Goal: Task Accomplishment & Management: Manage account settings

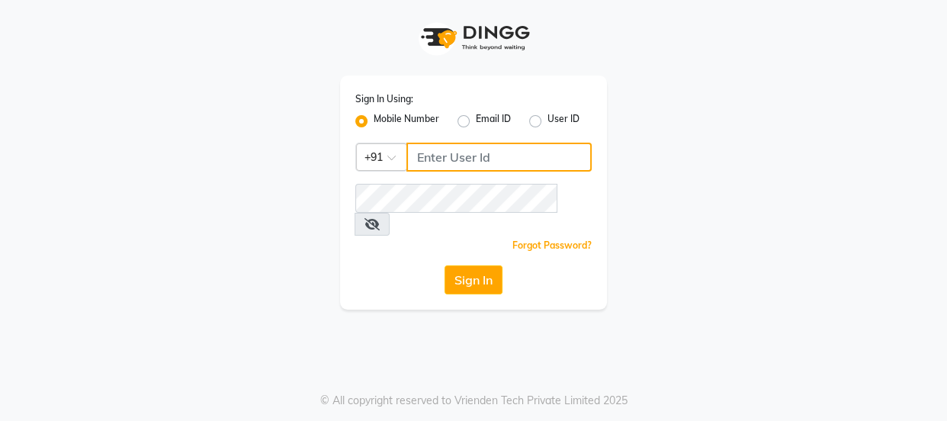
click at [466, 158] on input "Username" at bounding box center [498, 157] width 185 height 29
click at [465, 157] on input "Username" at bounding box center [498, 157] width 185 height 29
type input "7499539835"
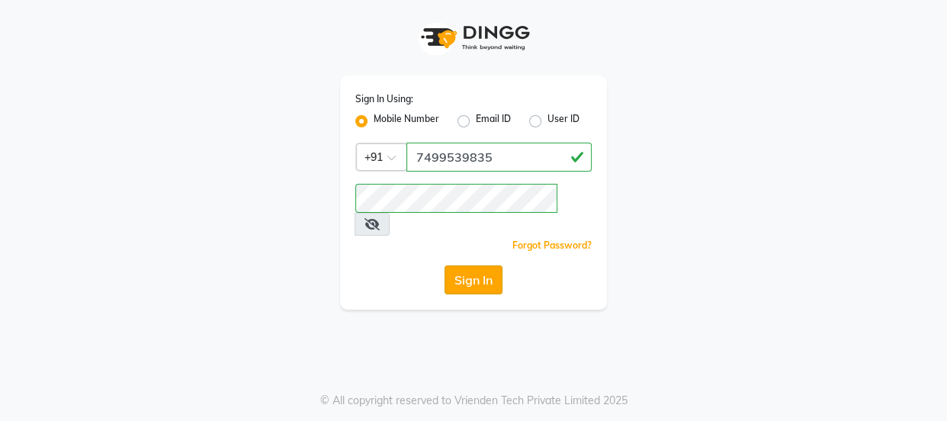
click at [466, 265] on button "Sign In" at bounding box center [474, 279] width 58 height 29
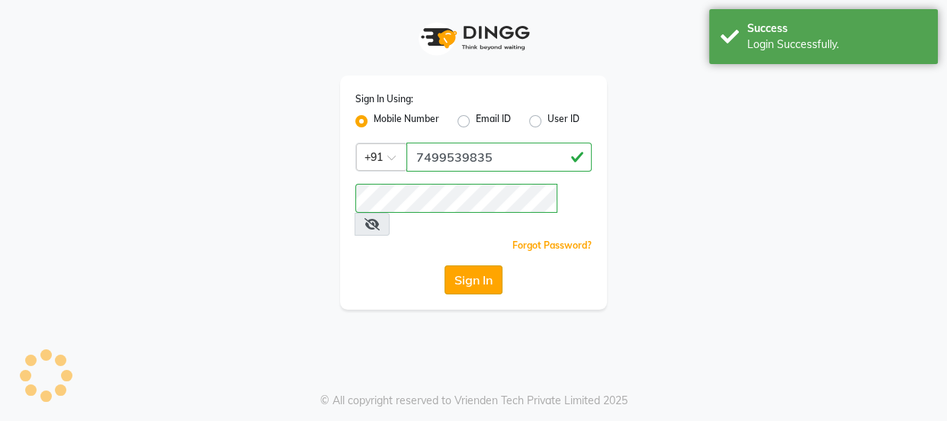
select select "3729"
select select "service"
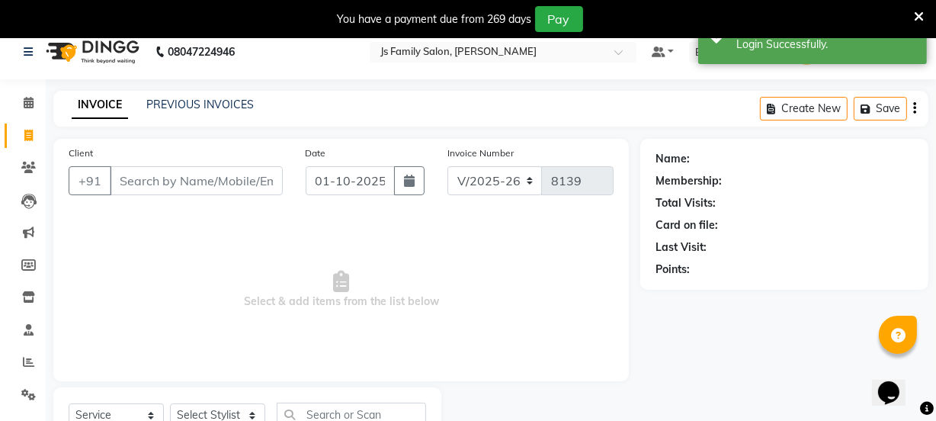
click at [149, 174] on input "Client" at bounding box center [196, 180] width 173 height 29
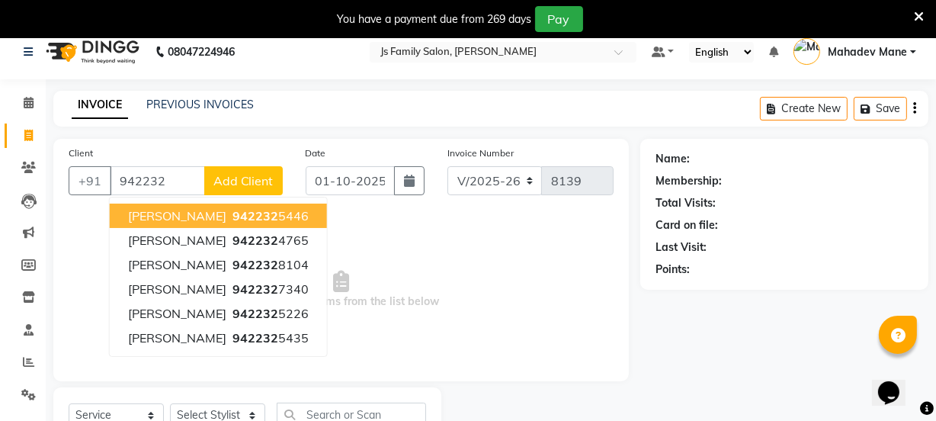
click at [175, 223] on span "[PERSON_NAME]" at bounding box center [177, 215] width 98 height 15
type input "9422325446"
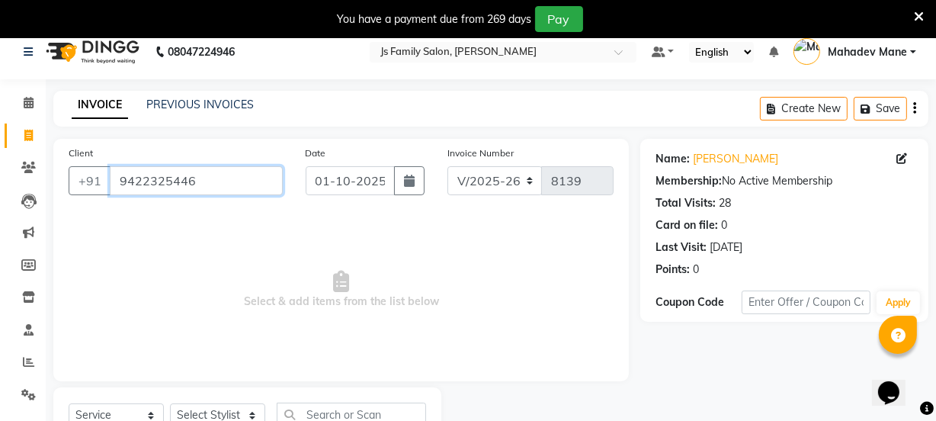
click at [219, 180] on input "9422325446" at bounding box center [196, 180] width 173 height 29
click at [33, 178] on link "Clients" at bounding box center [23, 168] width 37 height 25
click at [28, 174] on span at bounding box center [28, 168] width 27 height 18
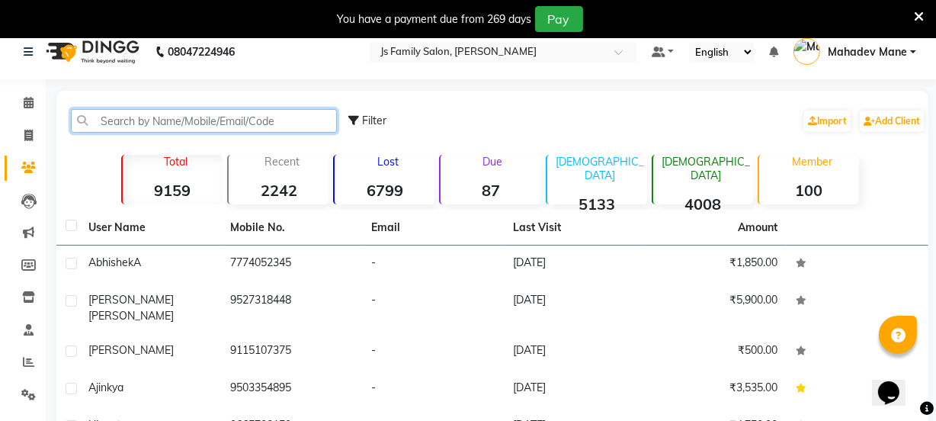
click at [200, 111] on input "text" at bounding box center [204, 121] width 266 height 24
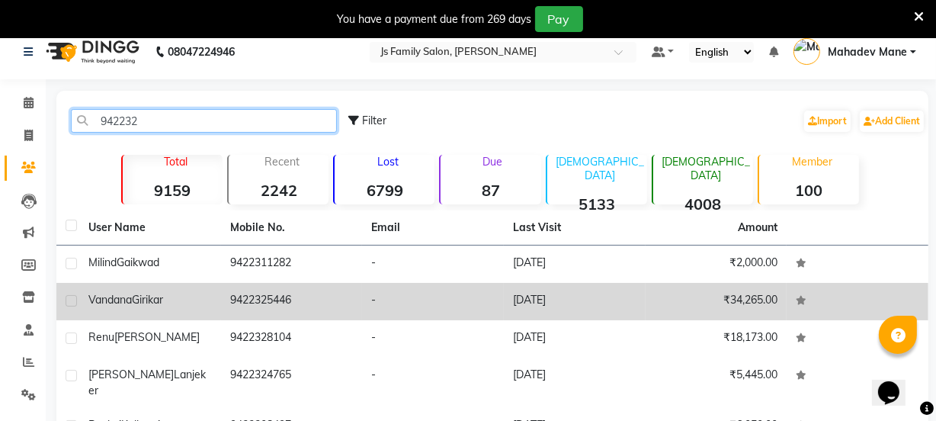
type input "942232"
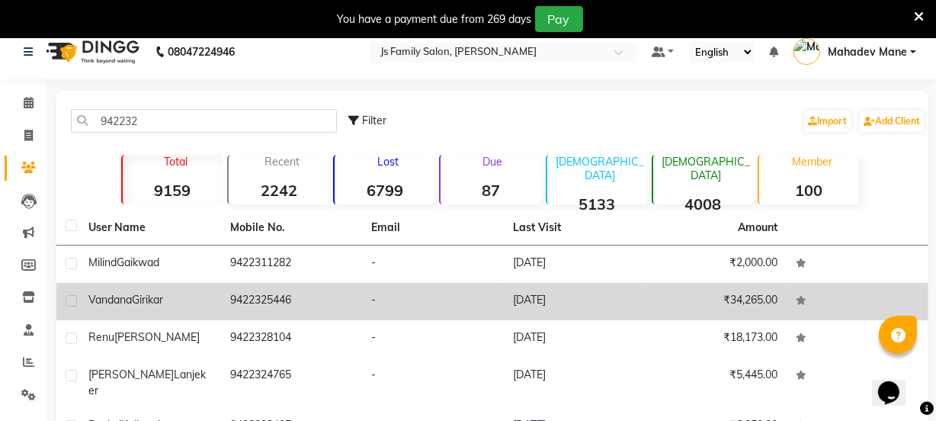
click at [228, 287] on td "9422325446" at bounding box center [292, 301] width 142 height 37
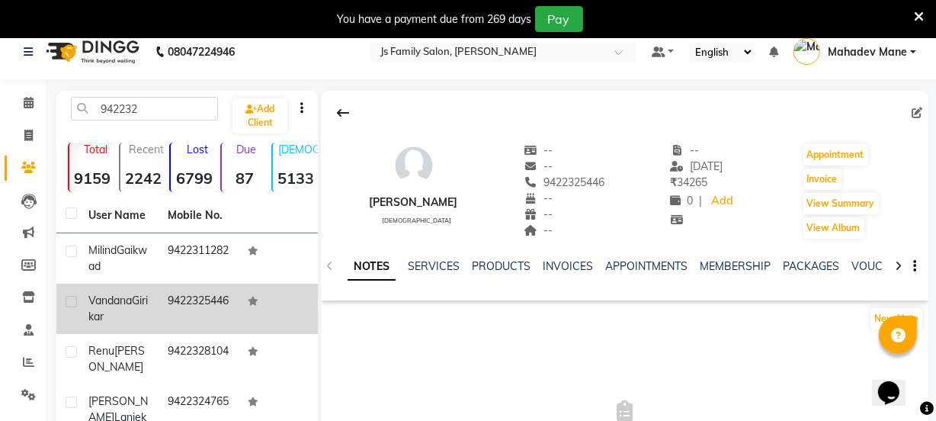
click at [228, 287] on td "9422325446" at bounding box center [198, 309] width 79 height 50
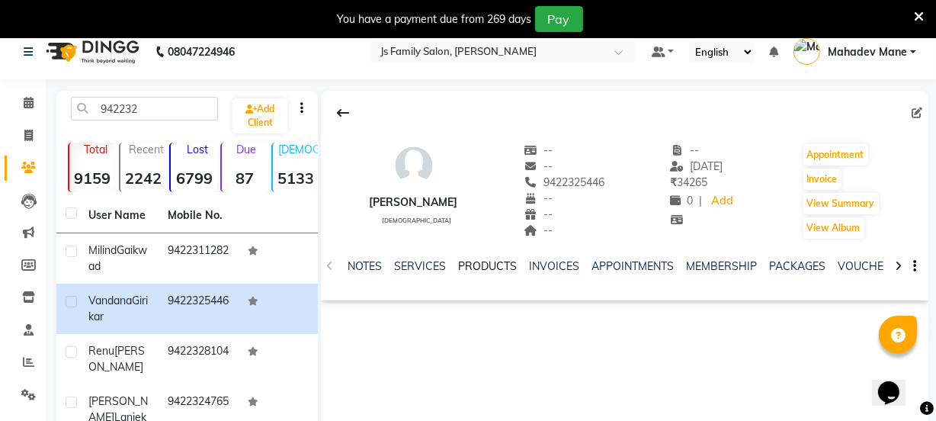
click at [471, 268] on link "PRODUCTS" at bounding box center [487, 266] width 59 height 14
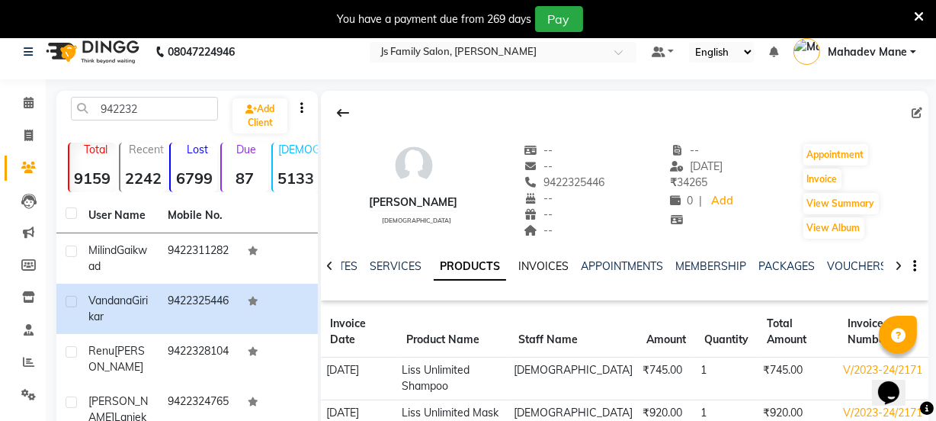
click at [541, 270] on link "INVOICES" at bounding box center [543, 266] width 50 height 14
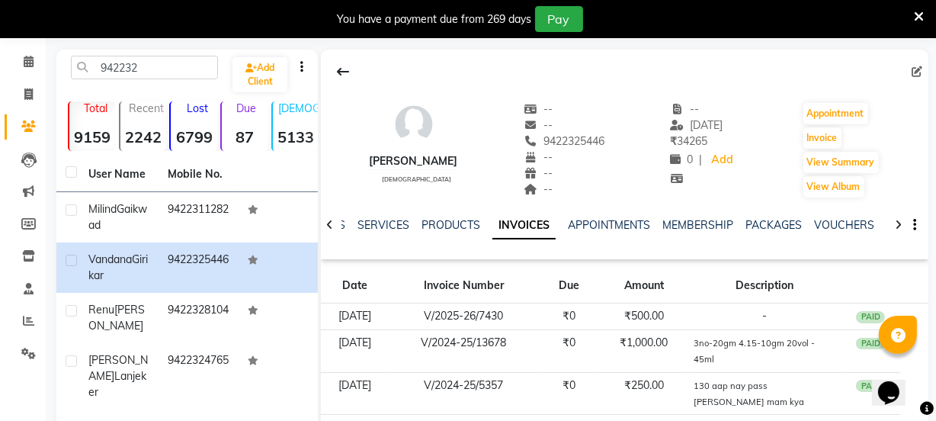
scroll to position [27, 0]
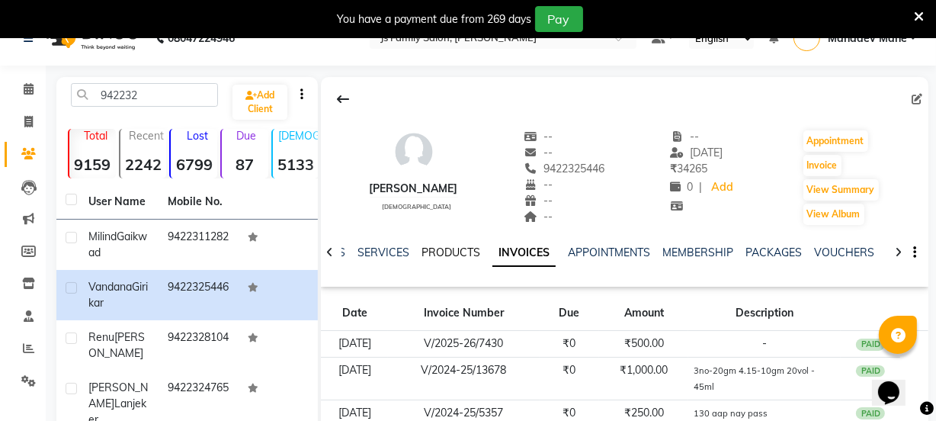
click at [431, 254] on link "PRODUCTS" at bounding box center [451, 253] width 59 height 14
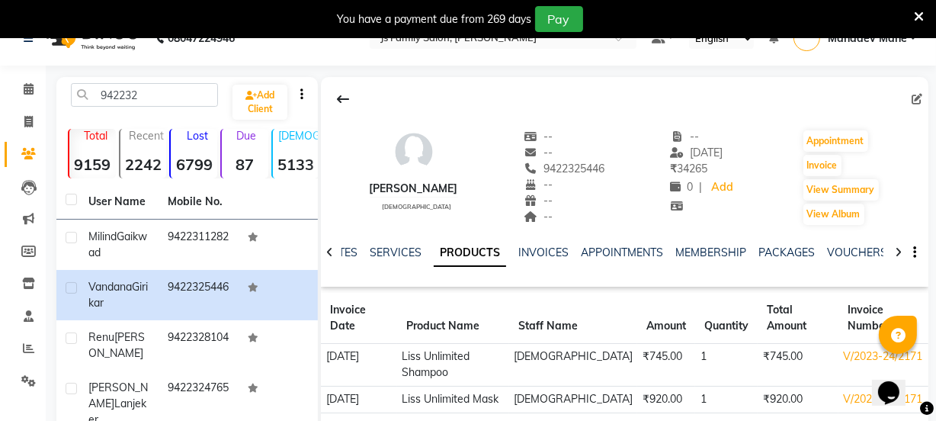
click at [390, 243] on div "NOTES SERVICES PRODUCTS INVOICES APPOINTMENTS MEMBERSHIP PACKAGES VOUCHERS GIFT…" at bounding box center [625, 252] width 608 height 53
click at [390, 252] on link "SERVICES" at bounding box center [396, 253] width 52 height 14
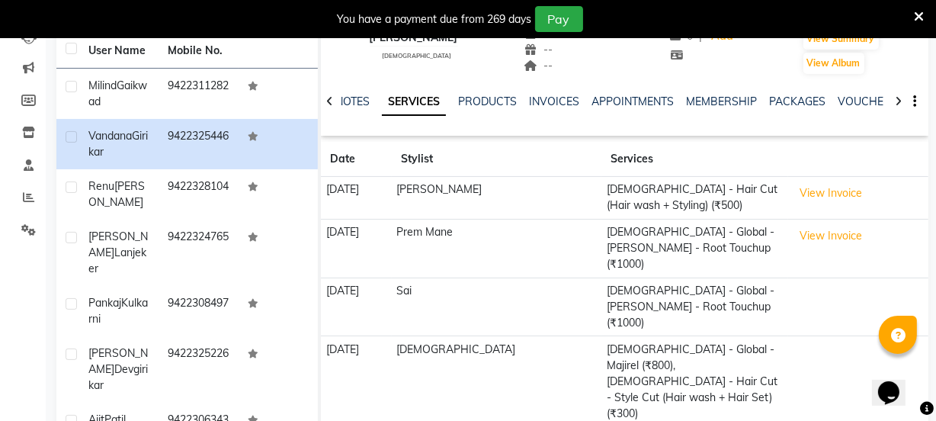
scroll to position [194, 0]
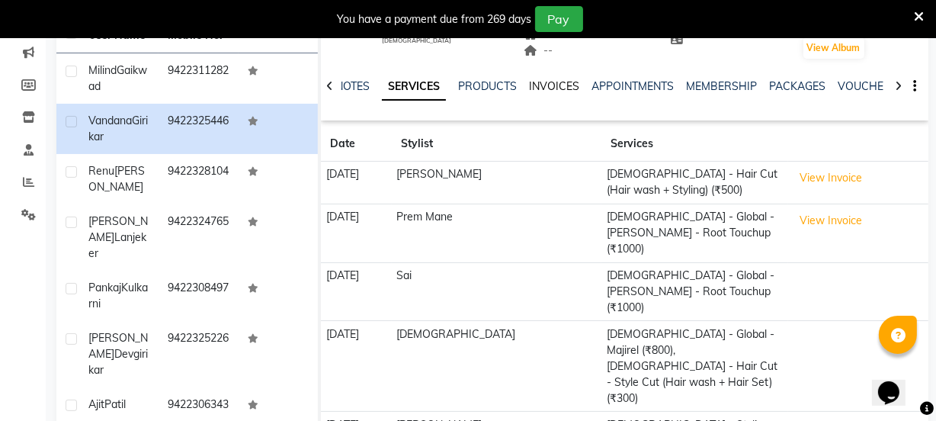
click at [544, 86] on link "INVOICES" at bounding box center [554, 86] width 50 height 14
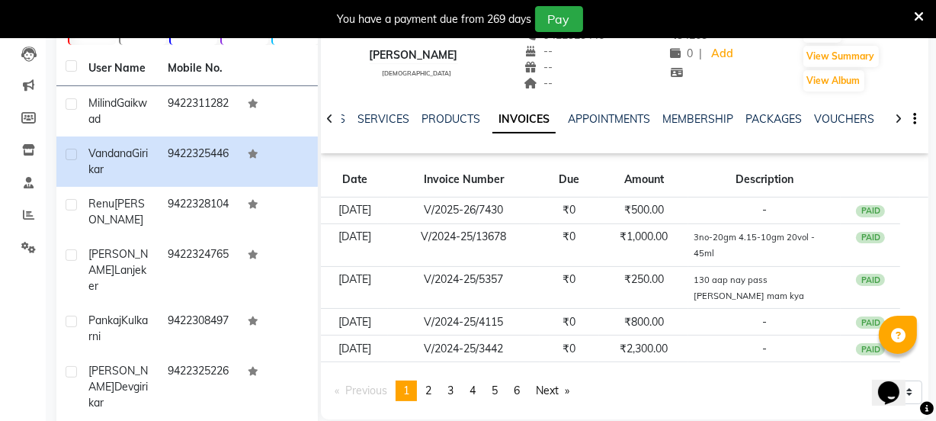
scroll to position [166, 0]
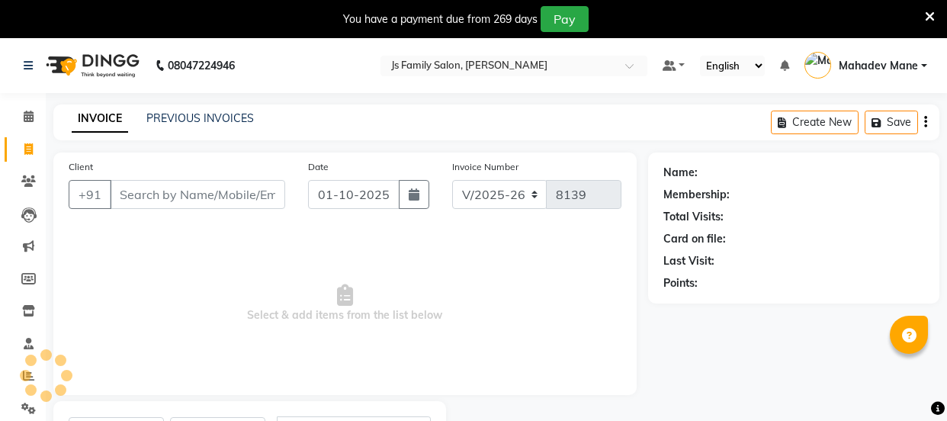
select select "3729"
select select "service"
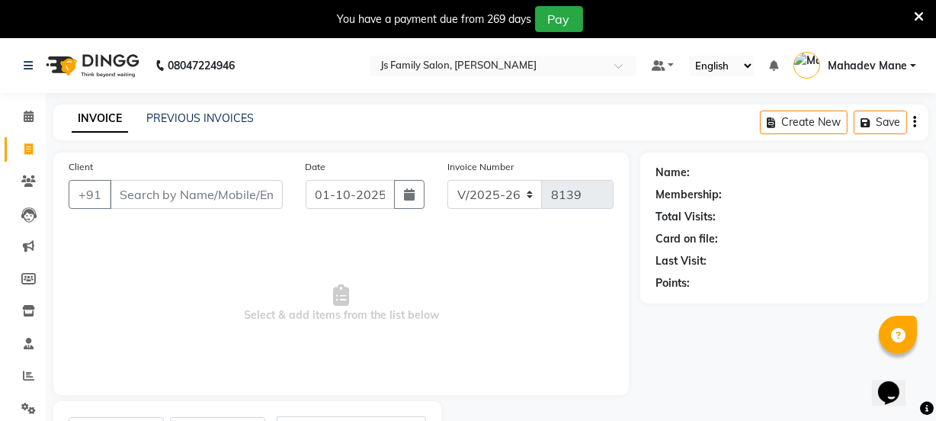
click at [916, 15] on icon at bounding box center [919, 17] width 10 height 14
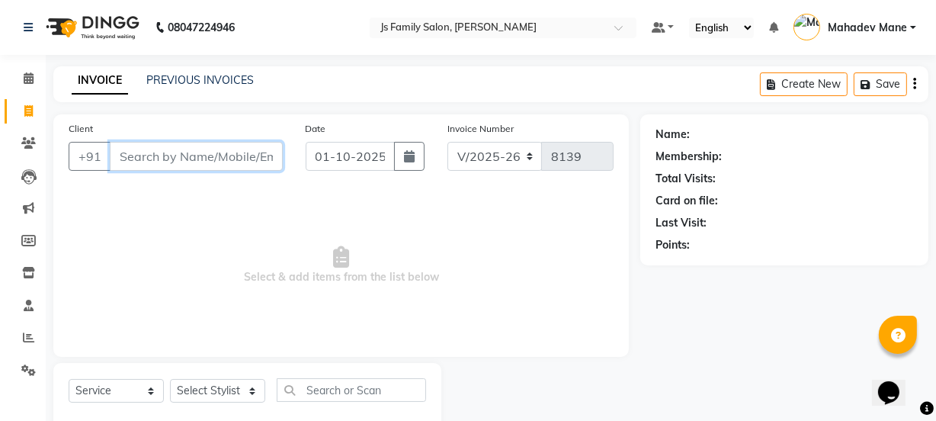
click at [247, 161] on input "Client" at bounding box center [196, 156] width 173 height 29
click at [198, 154] on input "Client" at bounding box center [196, 156] width 173 height 29
click at [15, 139] on span at bounding box center [28, 144] width 27 height 18
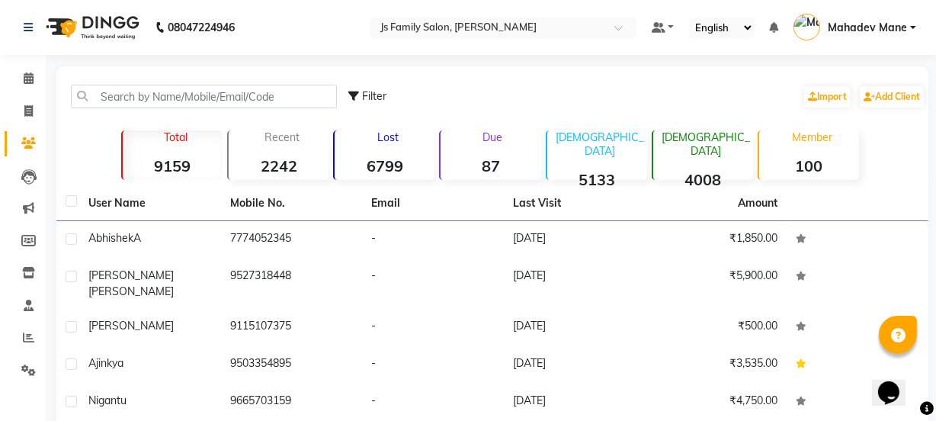
click at [779, 136] on p "Member" at bounding box center [813, 137] width 94 height 14
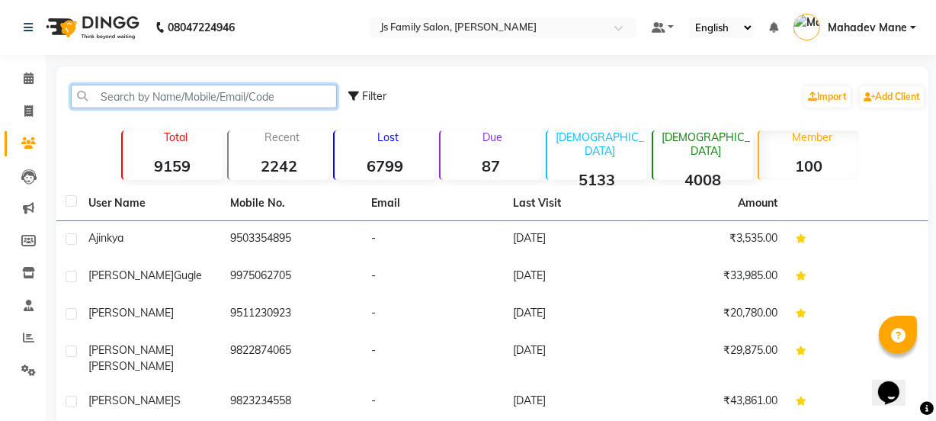
click at [290, 93] on input "text" at bounding box center [204, 97] width 266 height 24
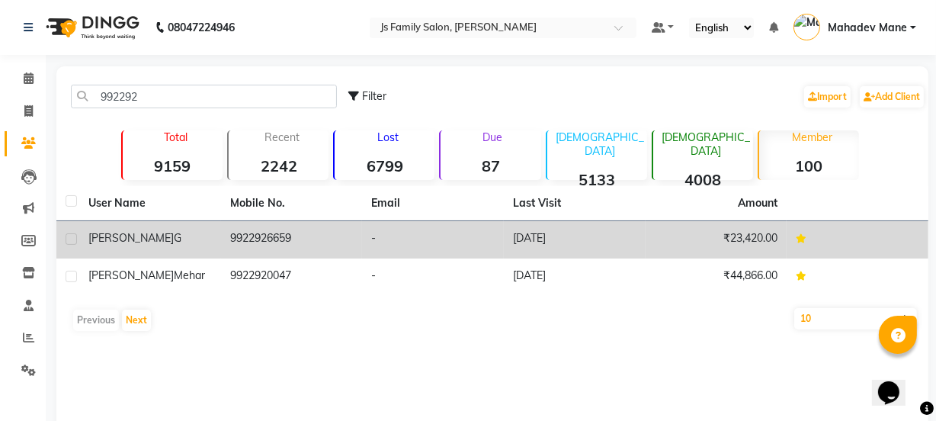
click at [292, 229] on td "9922926659" at bounding box center [292, 239] width 142 height 37
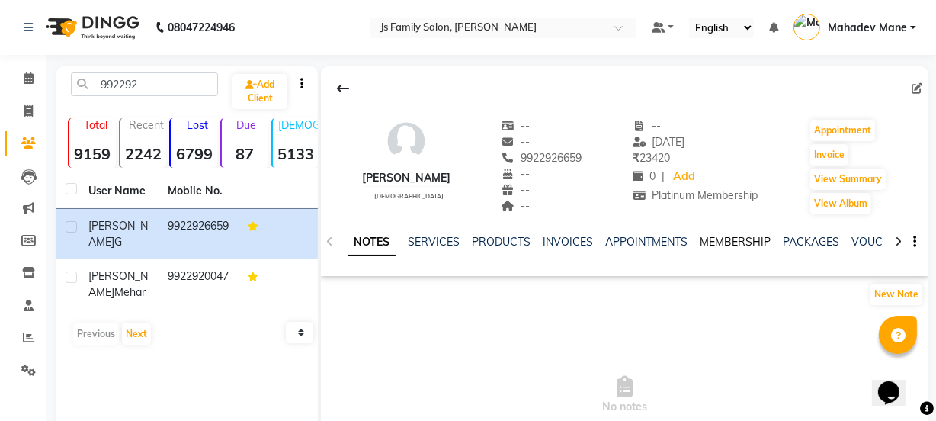
click at [708, 237] on link "MEMBERSHIP" at bounding box center [735, 242] width 71 height 14
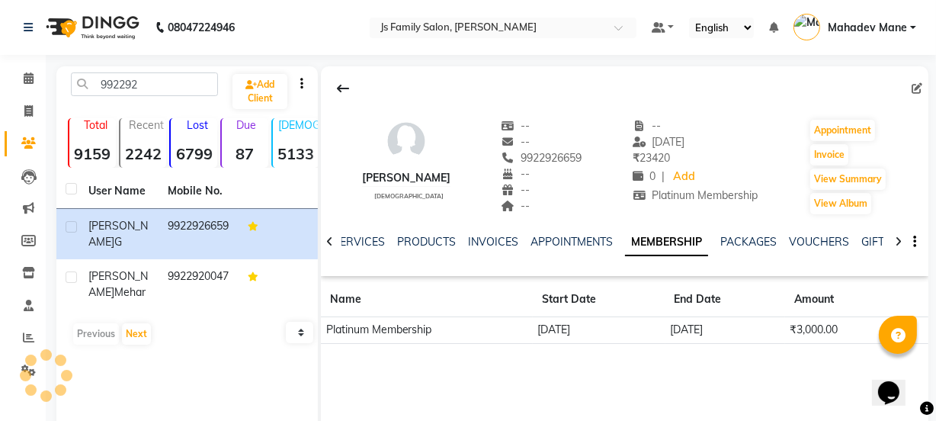
click at [933, 125] on main "992292 Add Client Total 9159 Recent 2242 Lost 6799 Due 87 Male 5133 Female 4008…" at bounding box center [491, 306] width 891 height 480
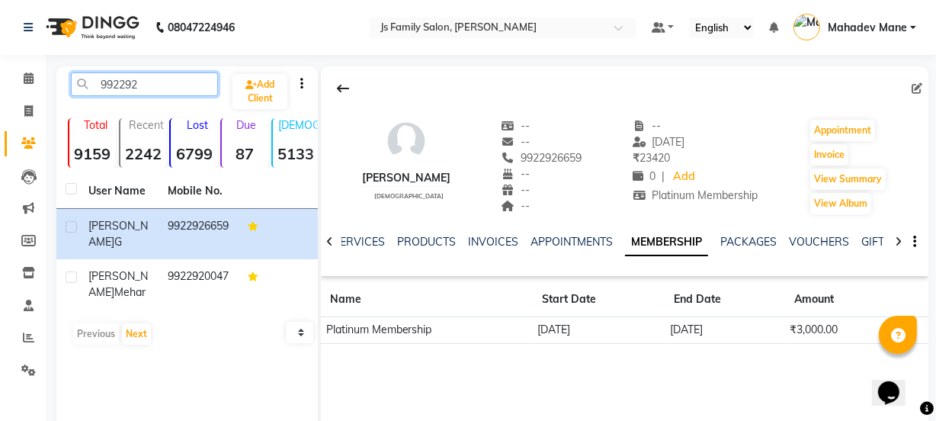
click at [146, 82] on input "992292" at bounding box center [144, 84] width 147 height 24
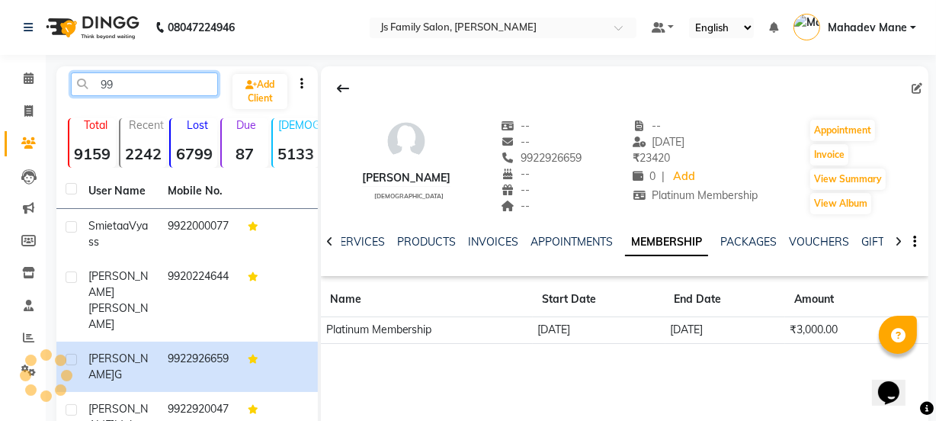
type input "9"
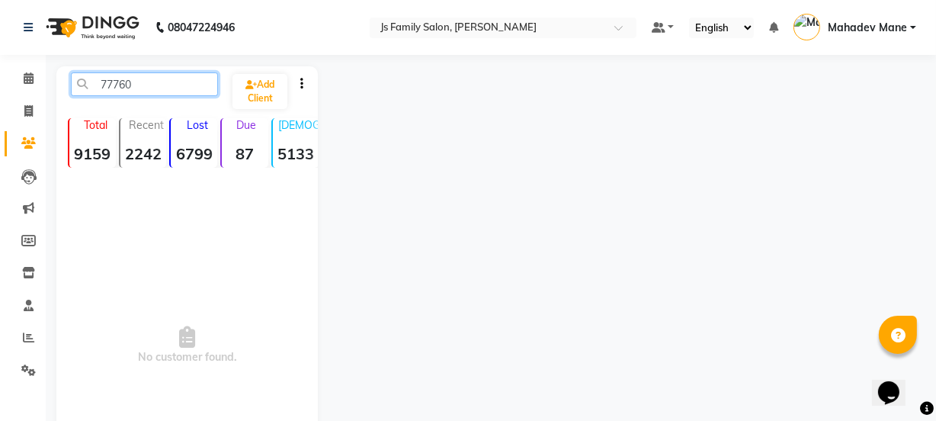
click at [152, 76] on input "77760" at bounding box center [144, 84] width 147 height 24
click at [139, 90] on input "77760" at bounding box center [144, 84] width 147 height 24
type input "77760"
